Goal: Task Accomplishment & Management: Complete application form

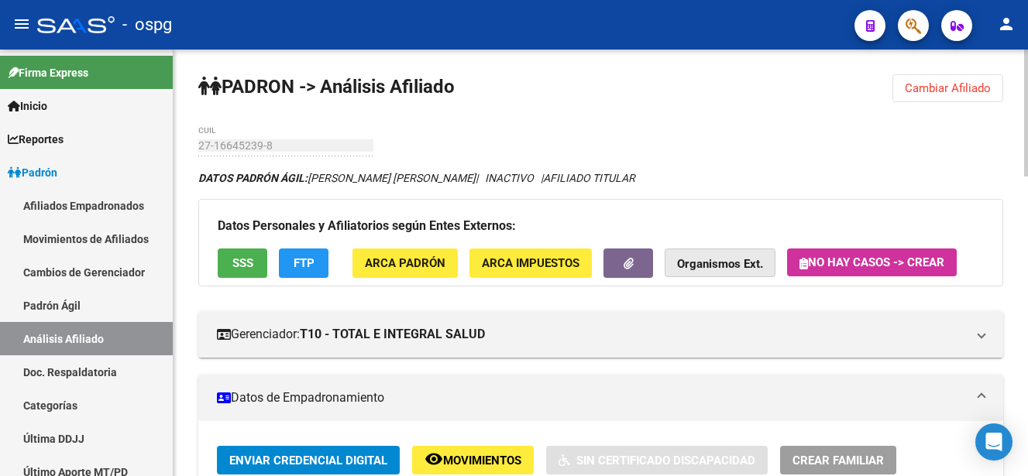
click at [704, 268] on strong "Organismos Ext." at bounding box center [720, 265] width 86 height 14
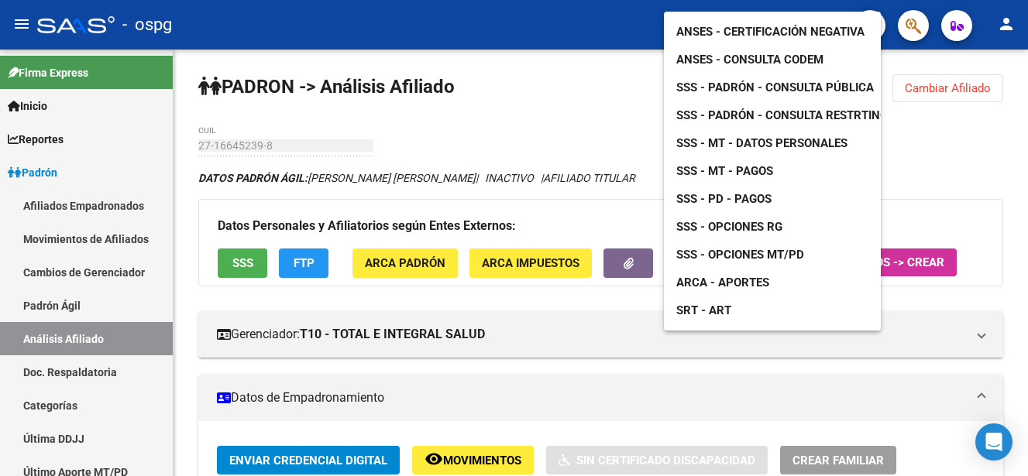
click at [775, 25] on span "ANSES - Certificación Negativa" at bounding box center [770, 32] width 188 height 14
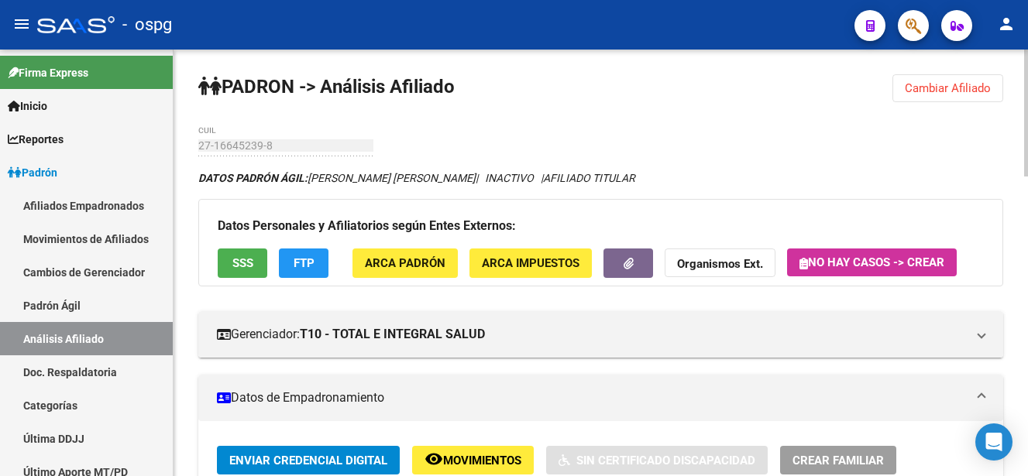
click at [953, 96] on button "Cambiar Afiliado" at bounding box center [947, 88] width 111 height 28
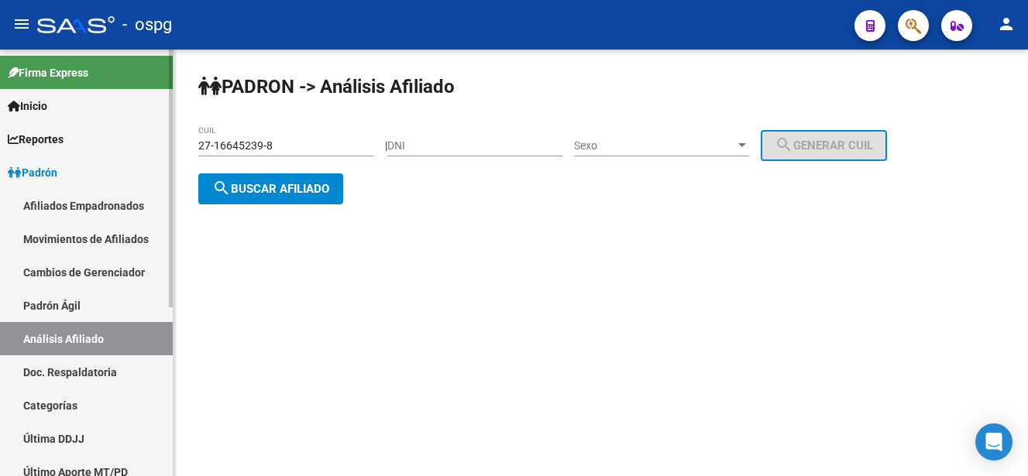
drag, startPoint x: 295, startPoint y: 147, endPoint x: 38, endPoint y: 129, distance: 257.7
click at [35, 131] on mat-sidenav-container "Firma Express Inicio Calendario SSS Instructivos Contacto OS Reportes Ingresos …" at bounding box center [514, 263] width 1028 height 427
paste input "31822671-2"
type input "27-31822671-2"
click at [294, 188] on span "search Buscar afiliado" at bounding box center [270, 189] width 117 height 14
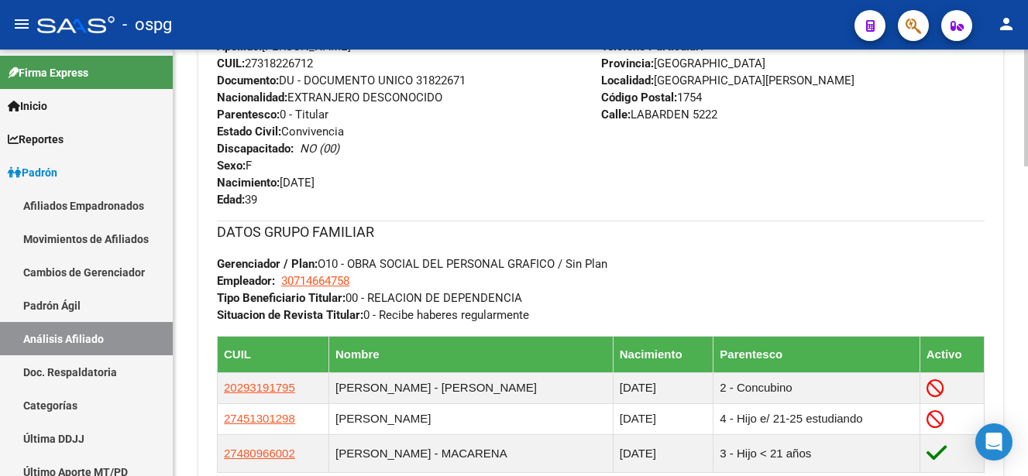
scroll to position [929, 0]
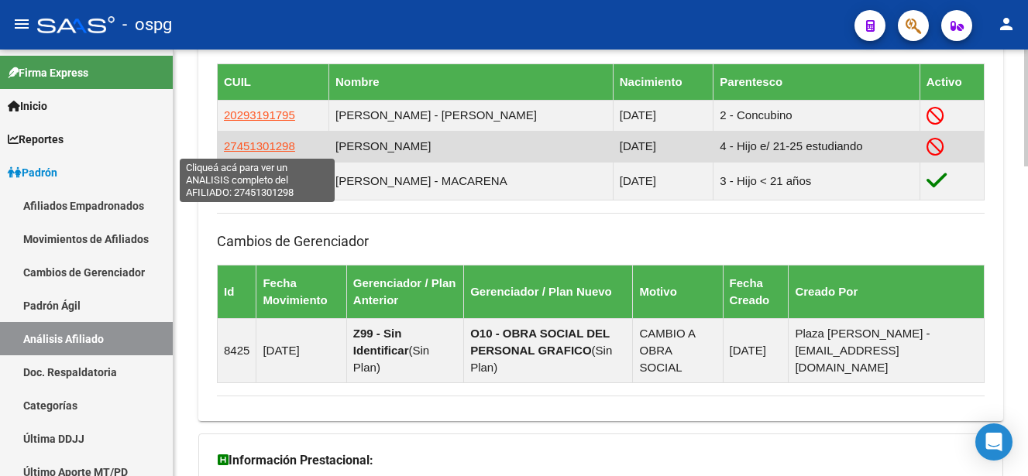
click at [264, 145] on span "27451301298" at bounding box center [259, 145] width 71 height 13
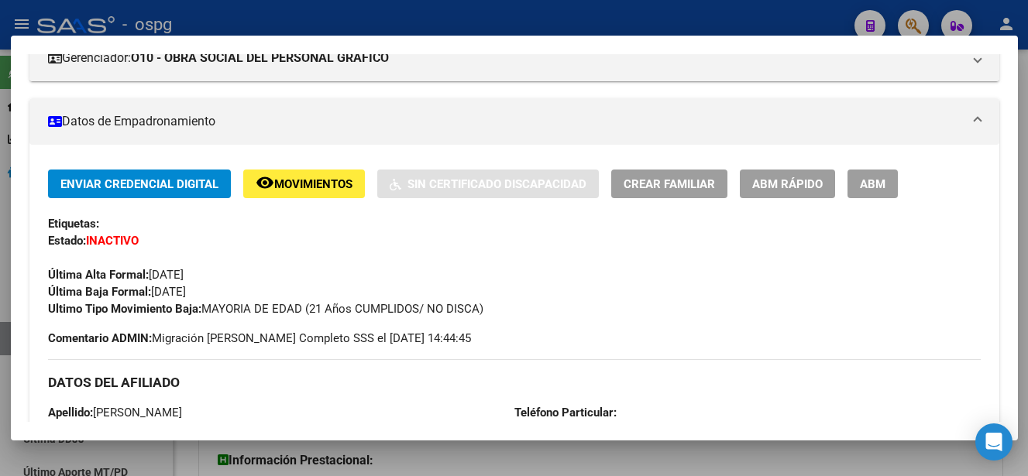
scroll to position [232, 0]
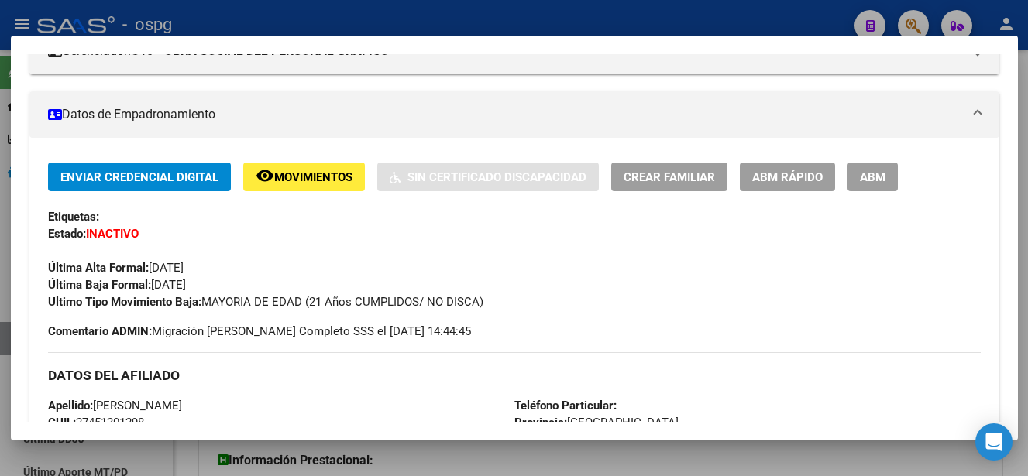
click at [876, 180] on span "ABM" at bounding box center [873, 177] width 26 height 14
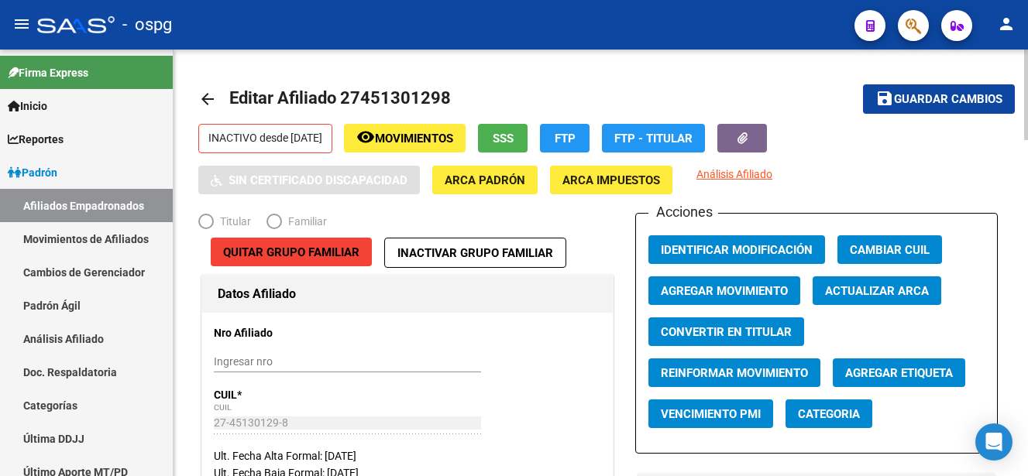
radio input "true"
type input "30-71466475-8"
click at [760, 289] on span "Agregar Movimiento" at bounding box center [724, 291] width 127 height 14
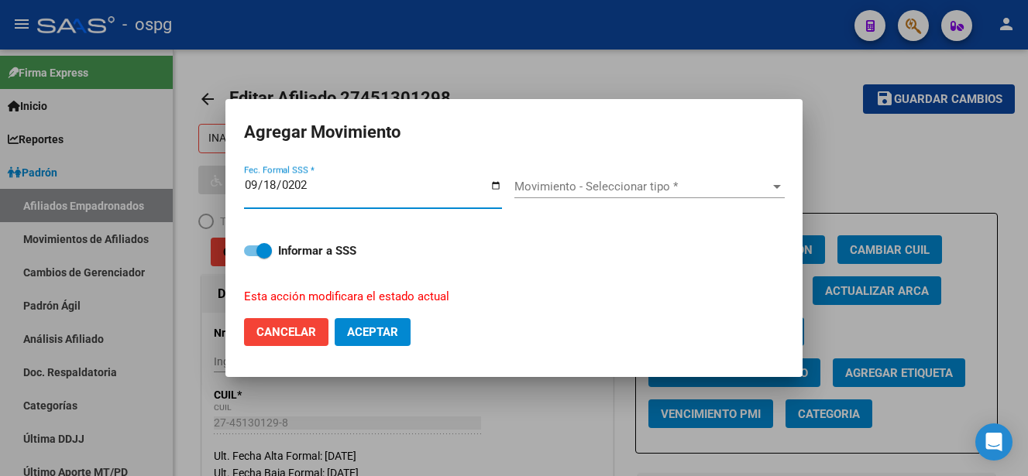
type input "2025-09-18"
drag, startPoint x: 616, startPoint y: 182, endPoint x: 616, endPoint y: 191, distance: 8.5
click at [616, 191] on span "Movimiento - Seleccionar tipo *" at bounding box center [642, 187] width 256 height 14
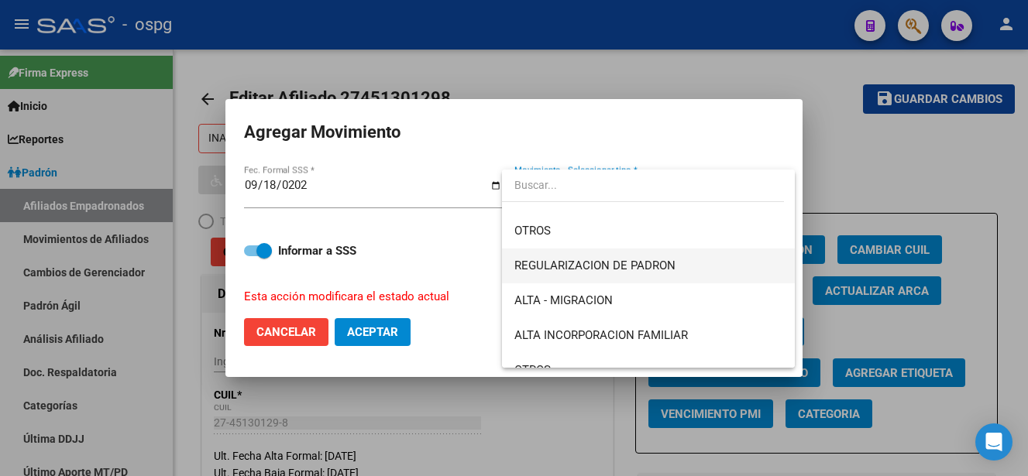
scroll to position [155, 0]
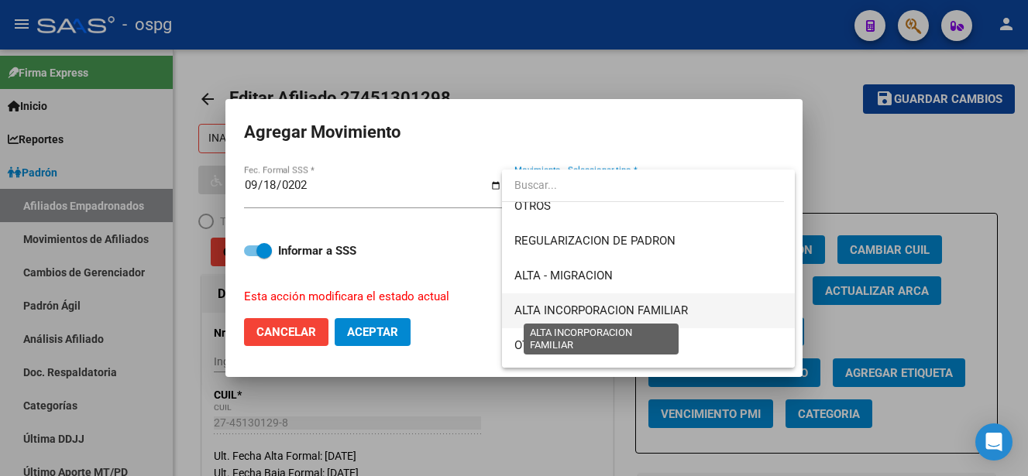
click at [658, 310] on span "ALTA INCORPORACION FAMILIAR" at bounding box center [600, 311] width 173 height 14
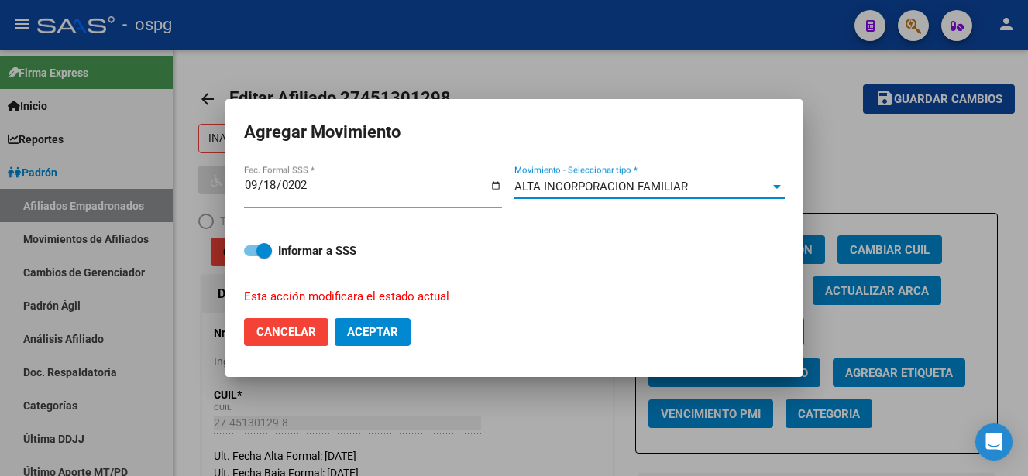
click at [375, 333] on span "Aceptar" at bounding box center [372, 332] width 51 height 14
checkbox input "false"
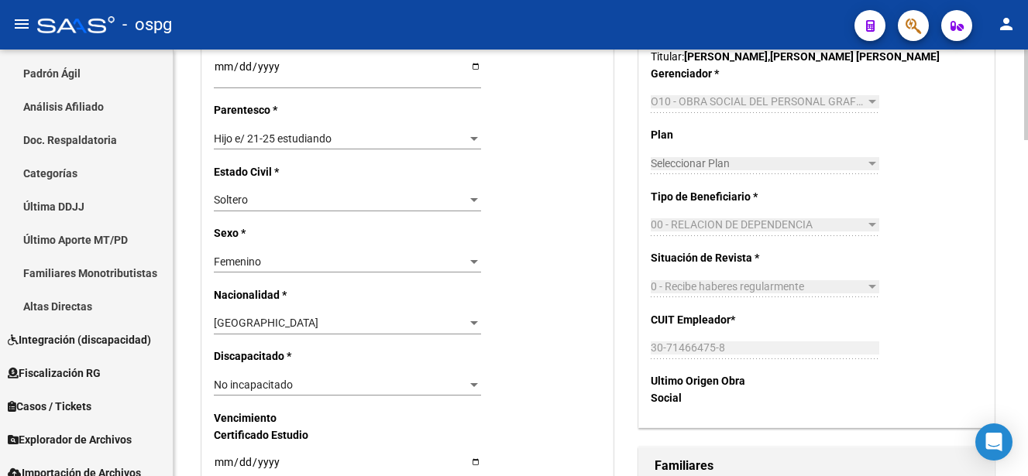
scroll to position [852, 0]
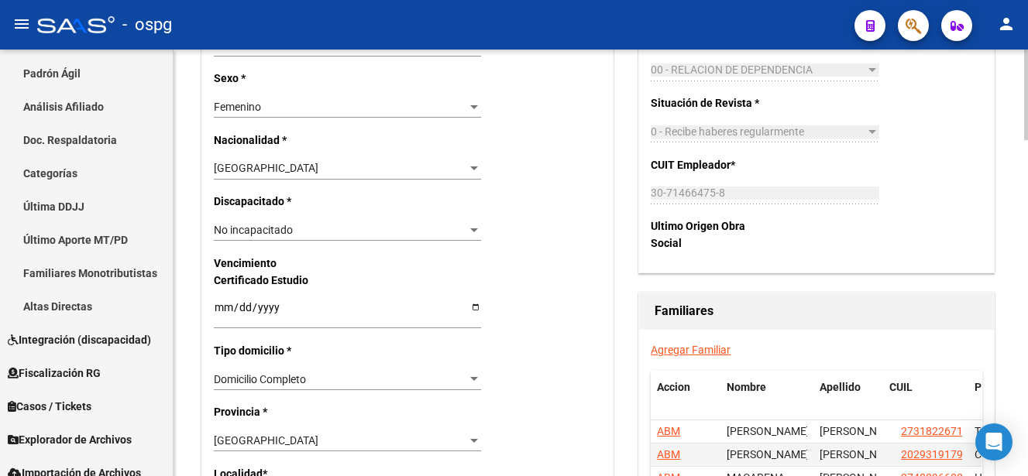
click at [227, 305] on input "Ingresar fecha" at bounding box center [347, 312] width 267 height 23
type input "2025-12-15"
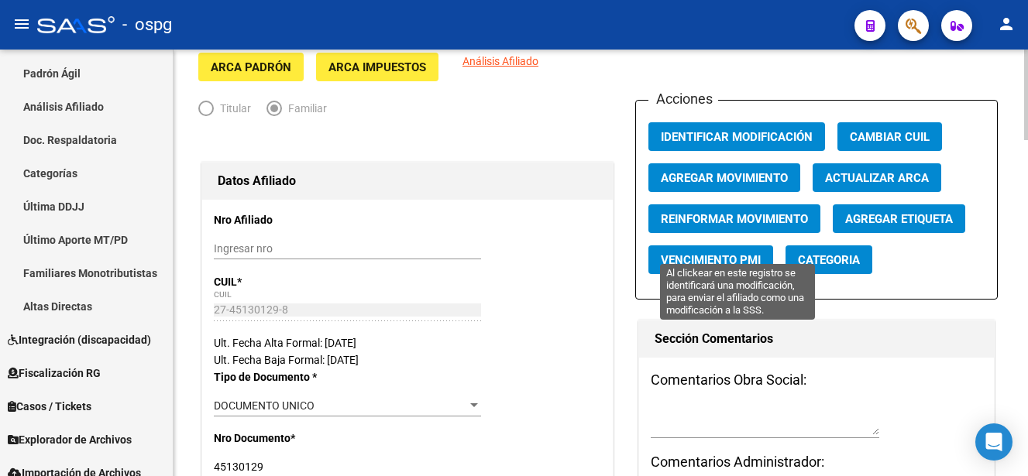
scroll to position [310, 0]
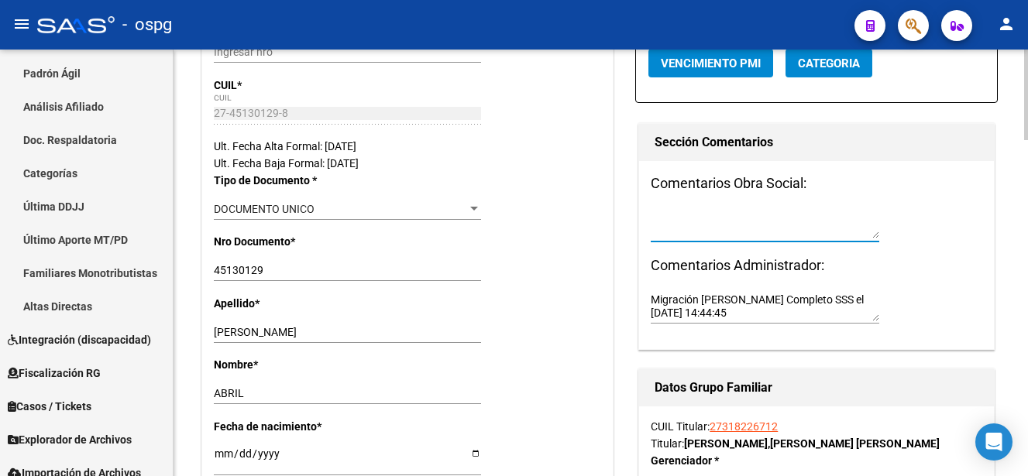
click at [688, 227] on textarea at bounding box center [765, 224] width 228 height 29
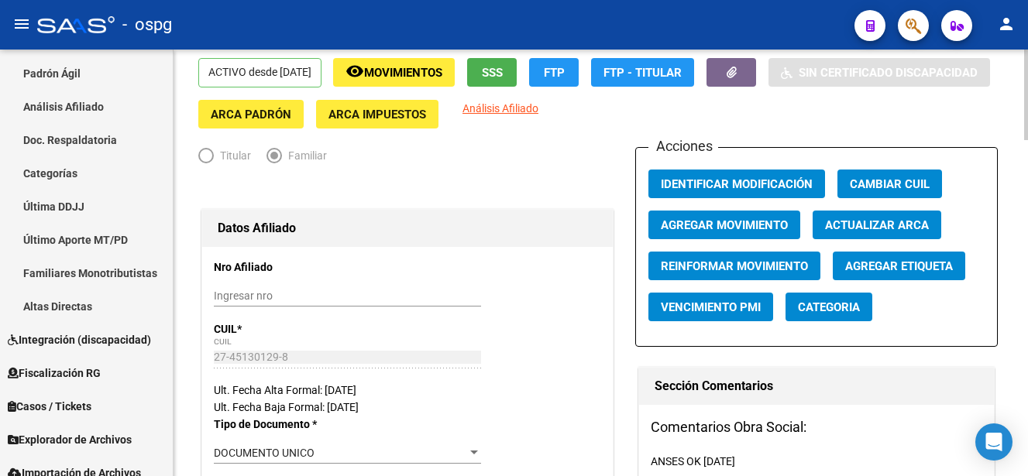
scroll to position [0, 0]
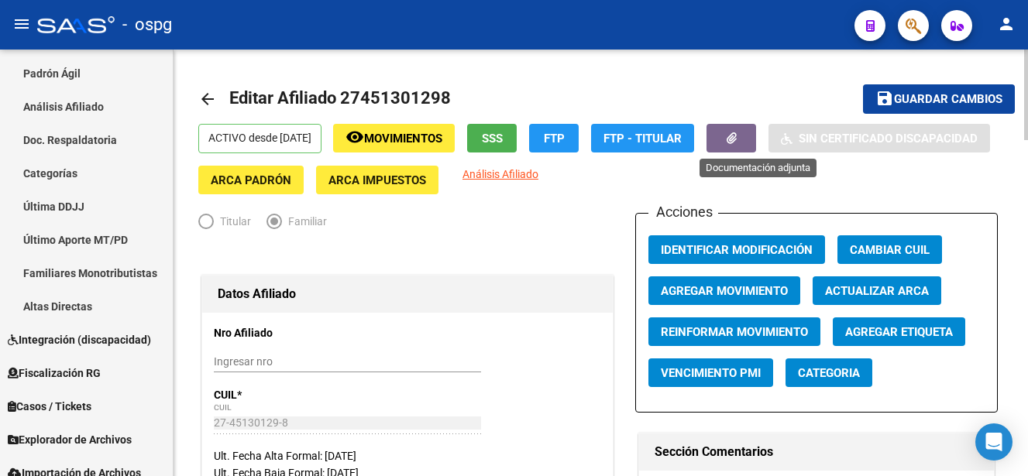
type textarea "ANSES OK 19-09-25"
click at [756, 135] on button "button" at bounding box center [731, 138] width 50 height 29
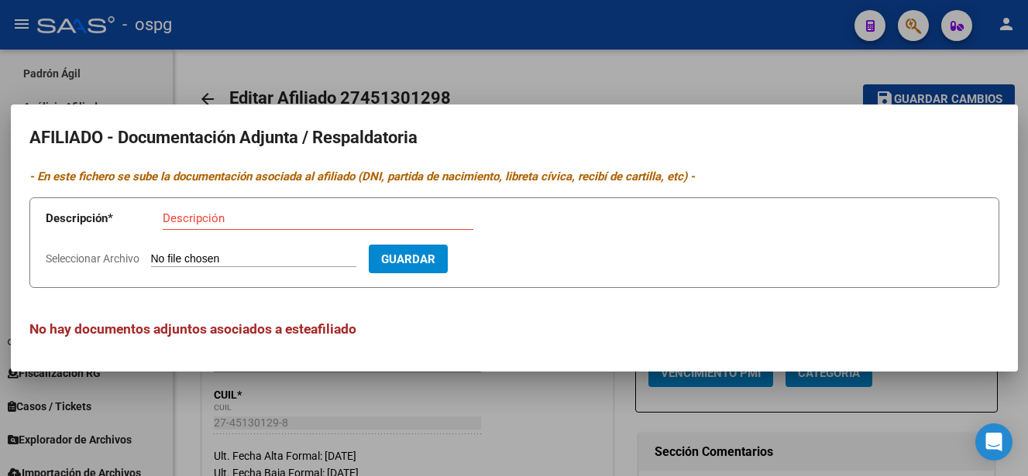
drag, startPoint x: 328, startPoint y: 228, endPoint x: 326, endPoint y: 220, distance: 7.9
click at [326, 220] on div "Descripción" at bounding box center [318, 218] width 311 height 23
drag, startPoint x: 326, startPoint y: 220, endPoint x: 368, endPoint y: 259, distance: 57.0
click at [363, 256] on form "Descripción * Descripción Seleccionar Archivo Guardar" at bounding box center [514, 242] width 970 height 91
type input "AF"
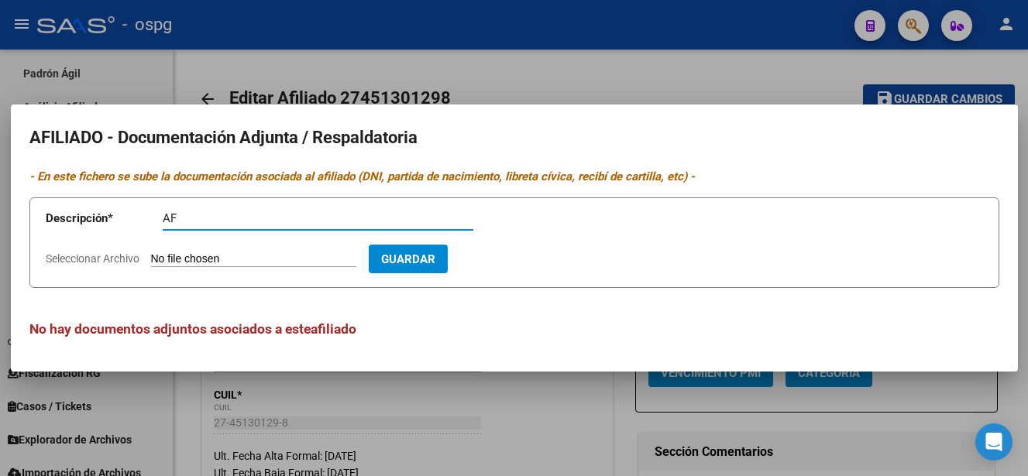
click at [288, 259] on input "Seleccionar Archivo" at bounding box center [253, 259] width 205 height 15
type input "C:\fakepath\certificado (1) (3).pdf"
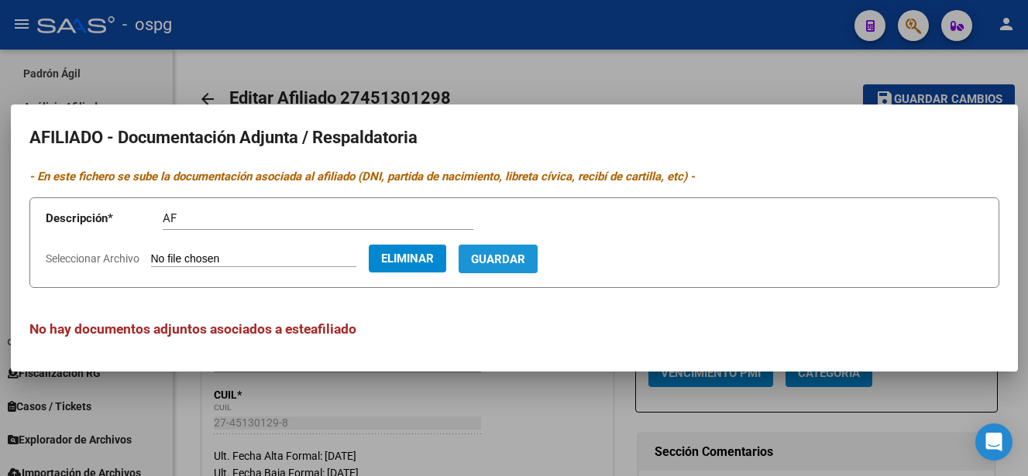
click at [525, 256] on span "Guardar" at bounding box center [498, 259] width 54 height 14
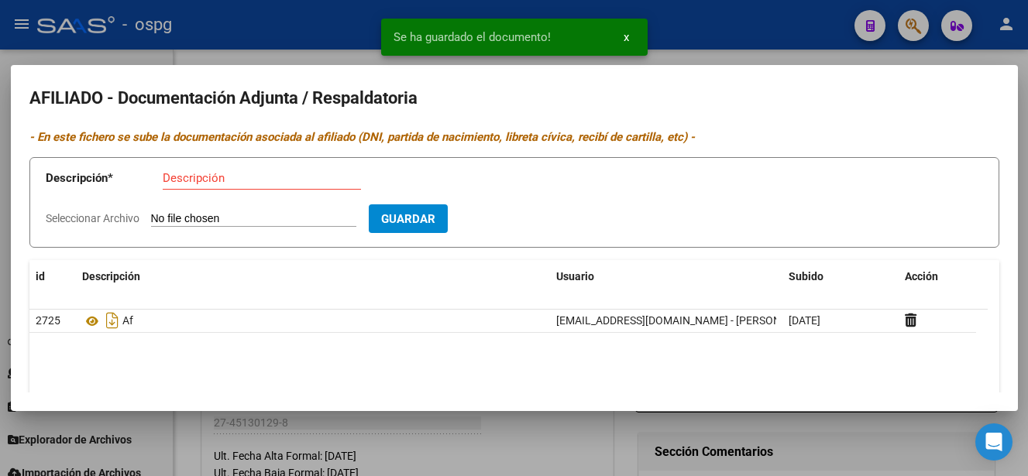
click at [905, 459] on div at bounding box center [514, 238] width 1028 height 476
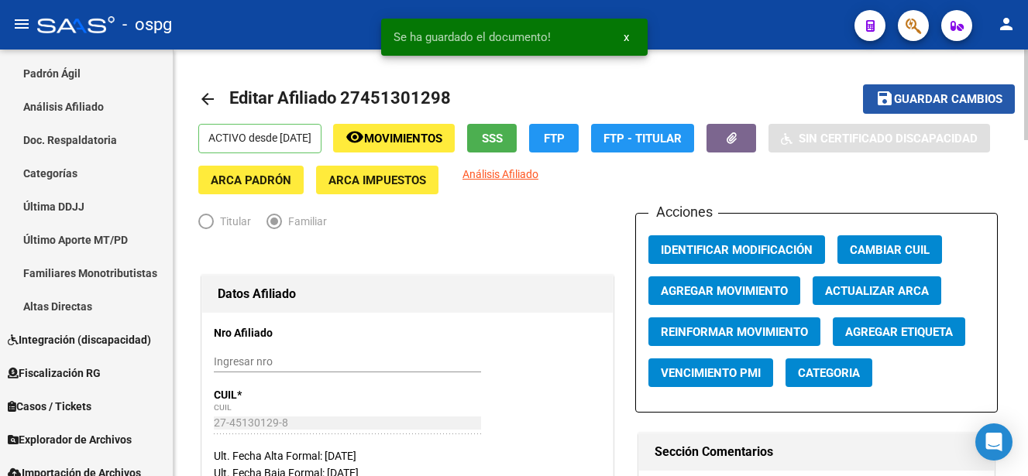
click at [936, 90] on button "save Guardar cambios" at bounding box center [939, 98] width 152 height 29
click at [211, 98] on mat-icon "arrow_back" at bounding box center [207, 99] width 19 height 19
